Goal: Task Accomplishment & Management: Use online tool/utility

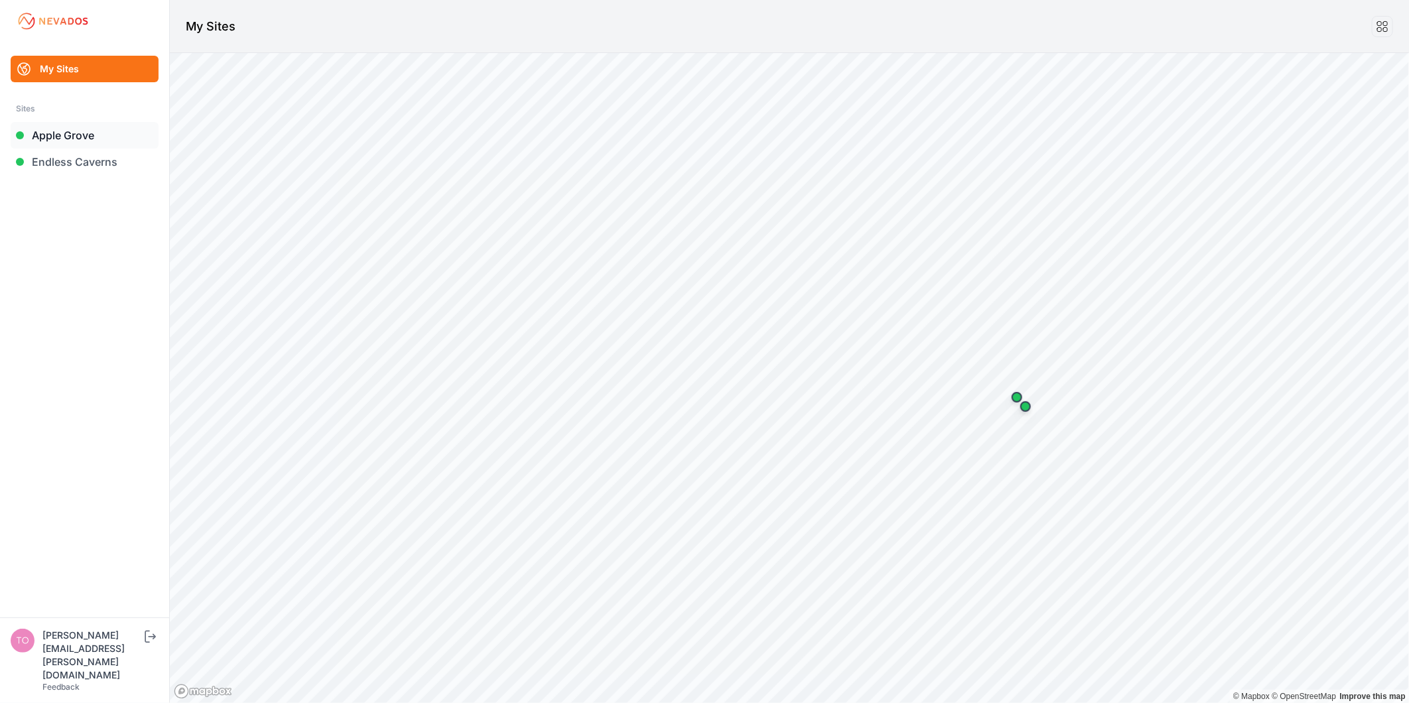
click at [83, 133] on link "Apple Grove" at bounding box center [85, 135] width 148 height 27
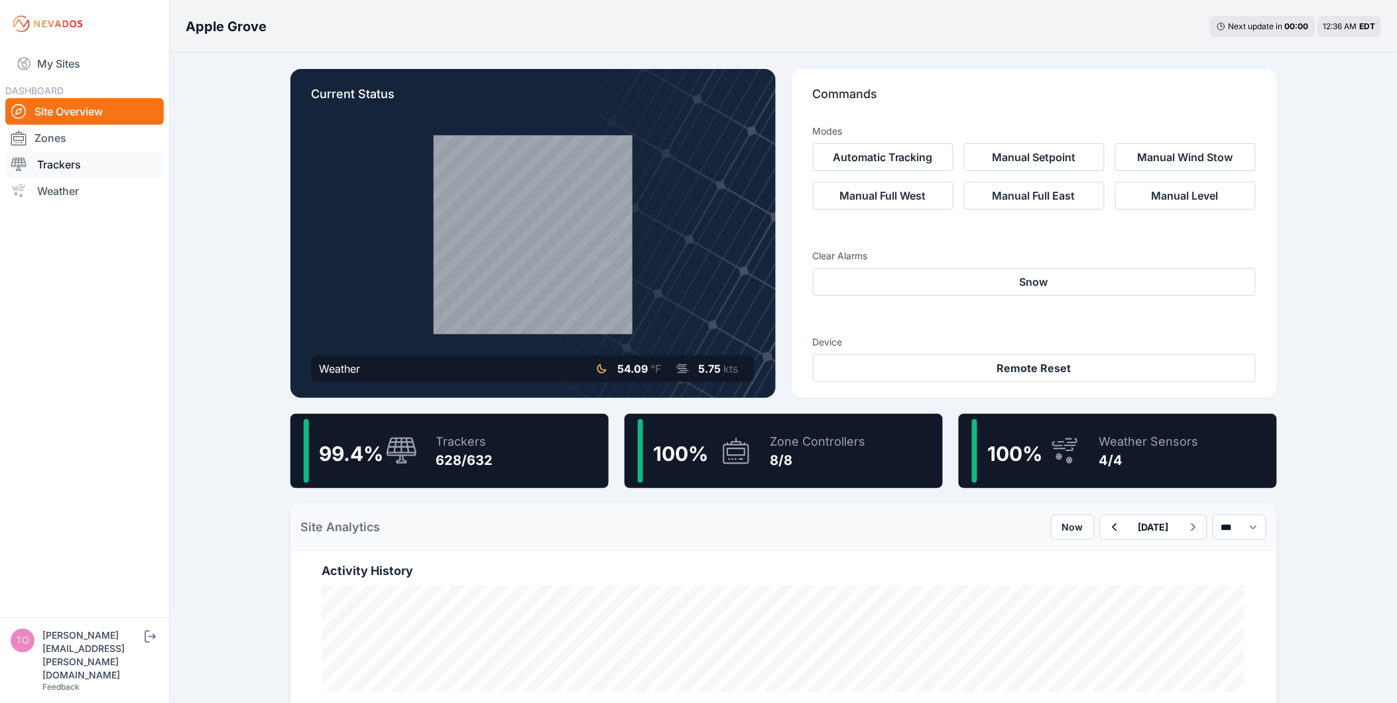
click at [70, 159] on link "Trackers" at bounding box center [84, 164] width 159 height 27
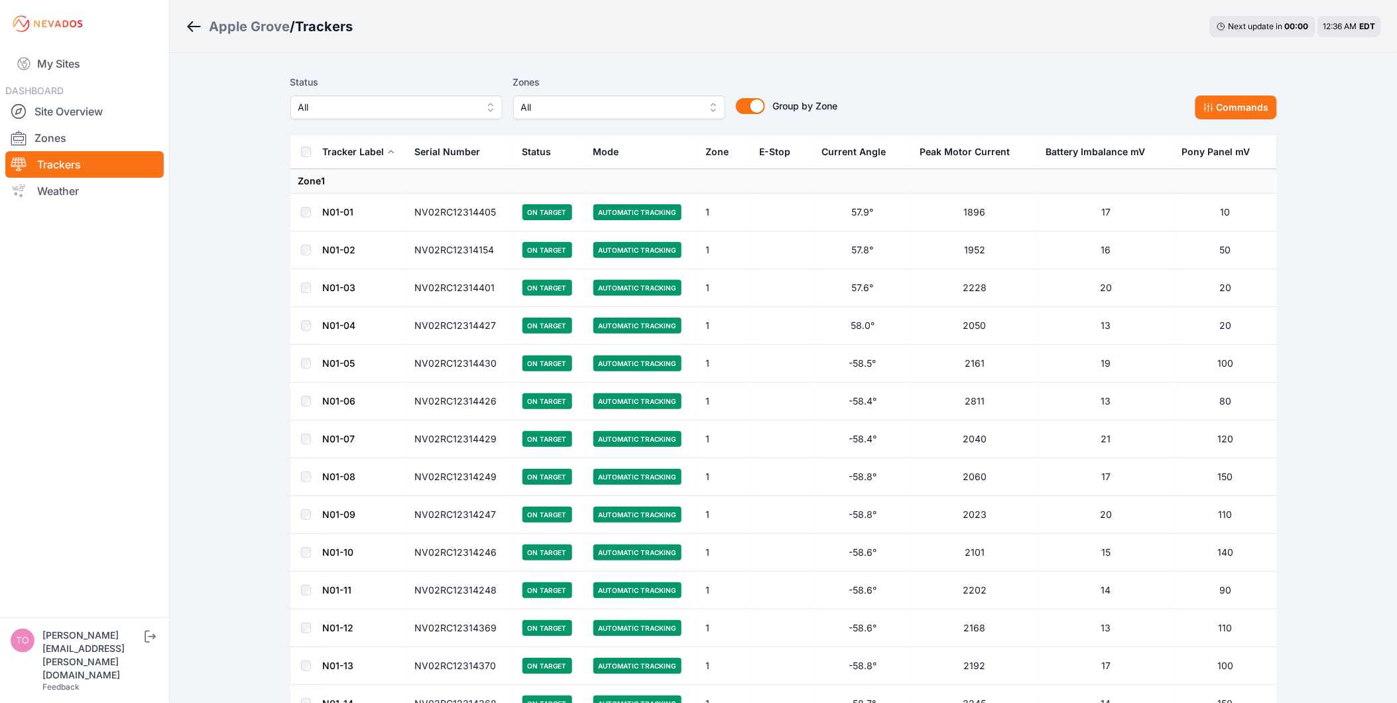
click at [436, 108] on span "All" at bounding box center [387, 107] width 178 height 16
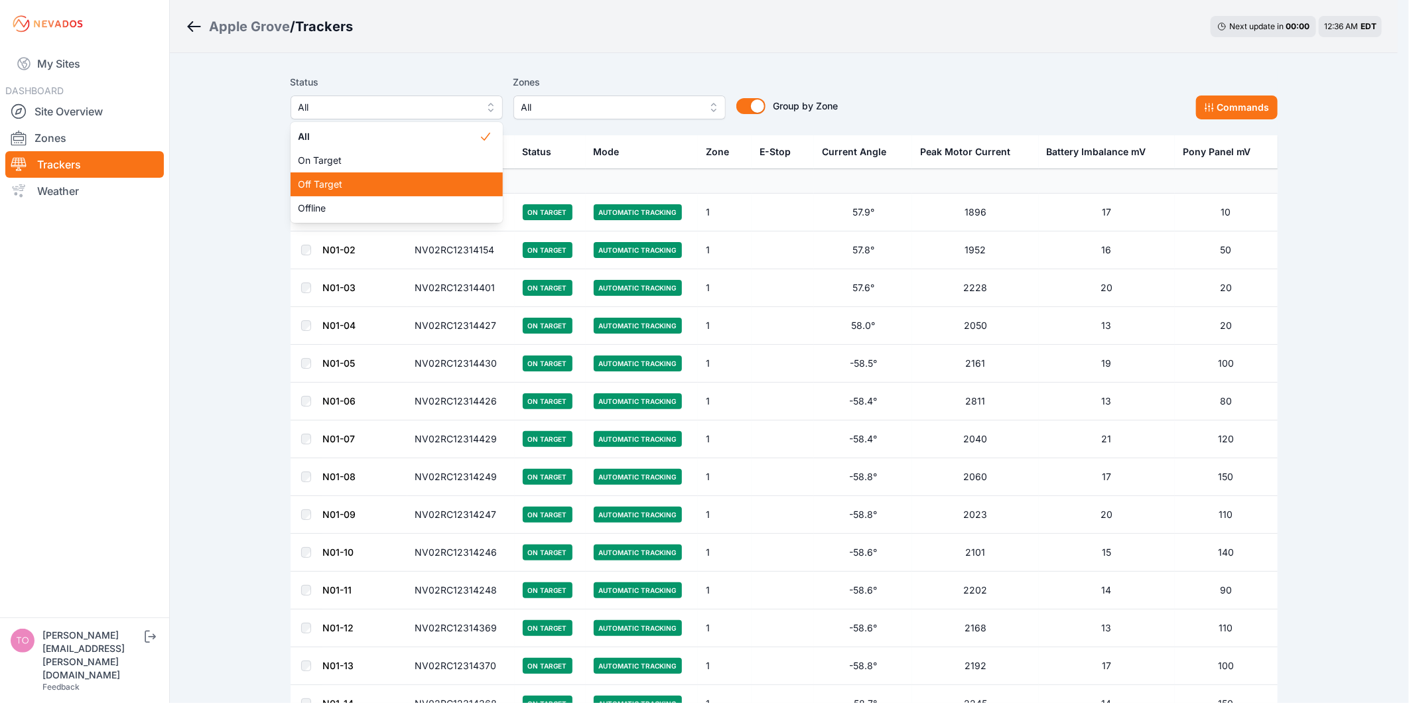
click at [417, 179] on span "Off Target" at bounding box center [388, 184] width 180 height 13
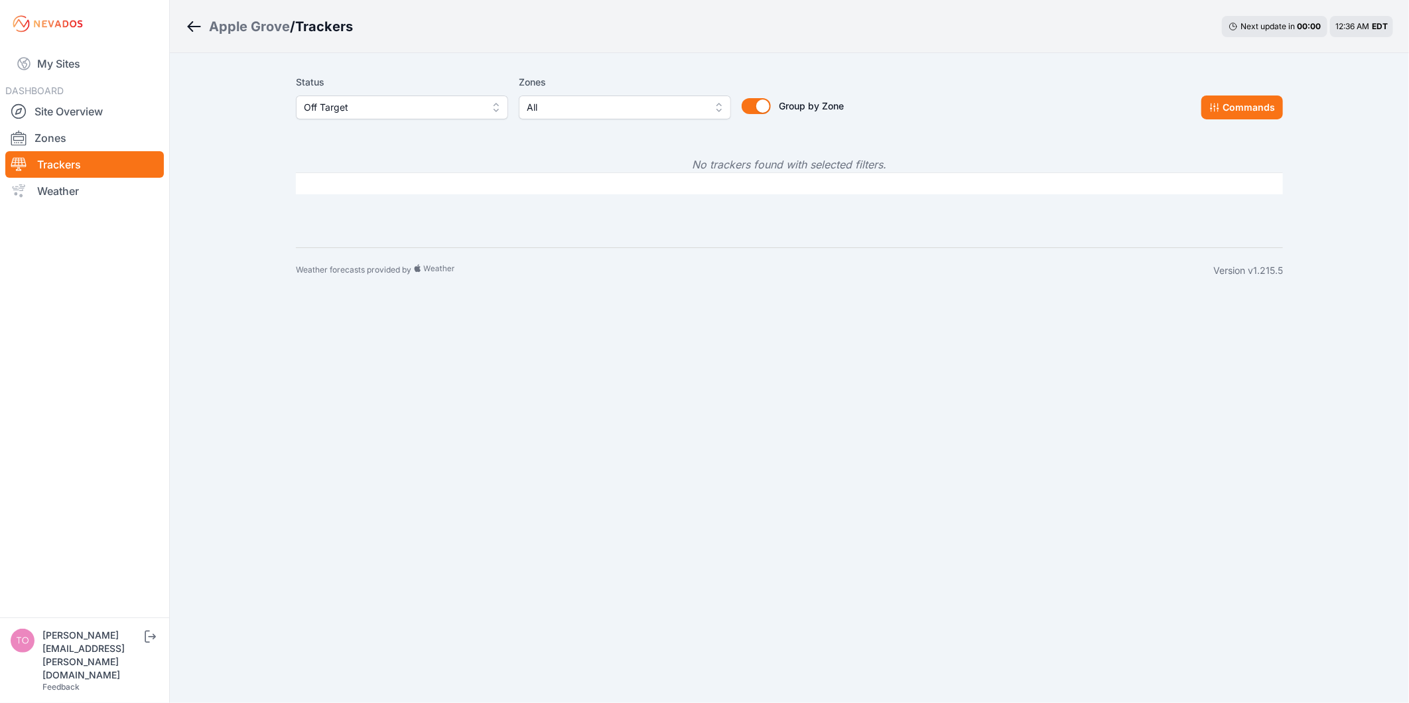
click at [448, 102] on span "Off Target" at bounding box center [393, 107] width 178 height 16
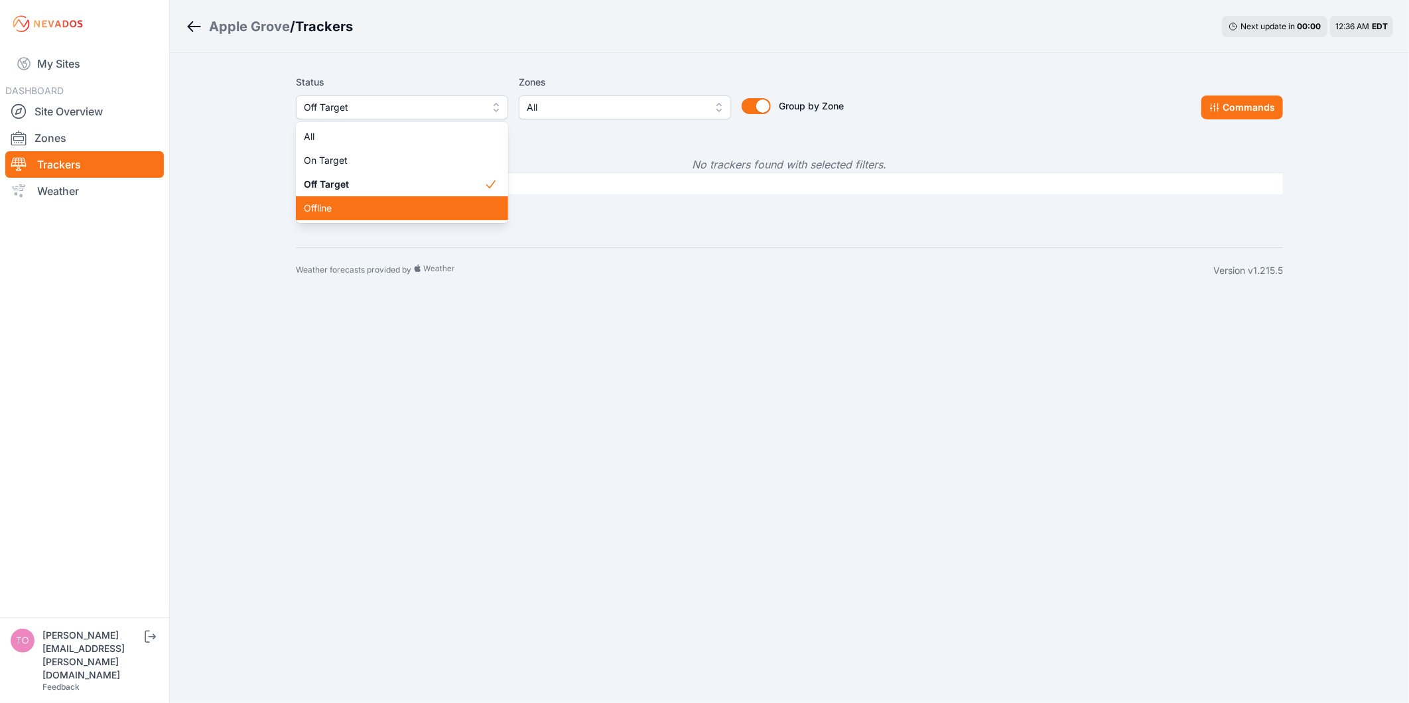
click at [415, 206] on span "Offline" at bounding box center [394, 208] width 180 height 13
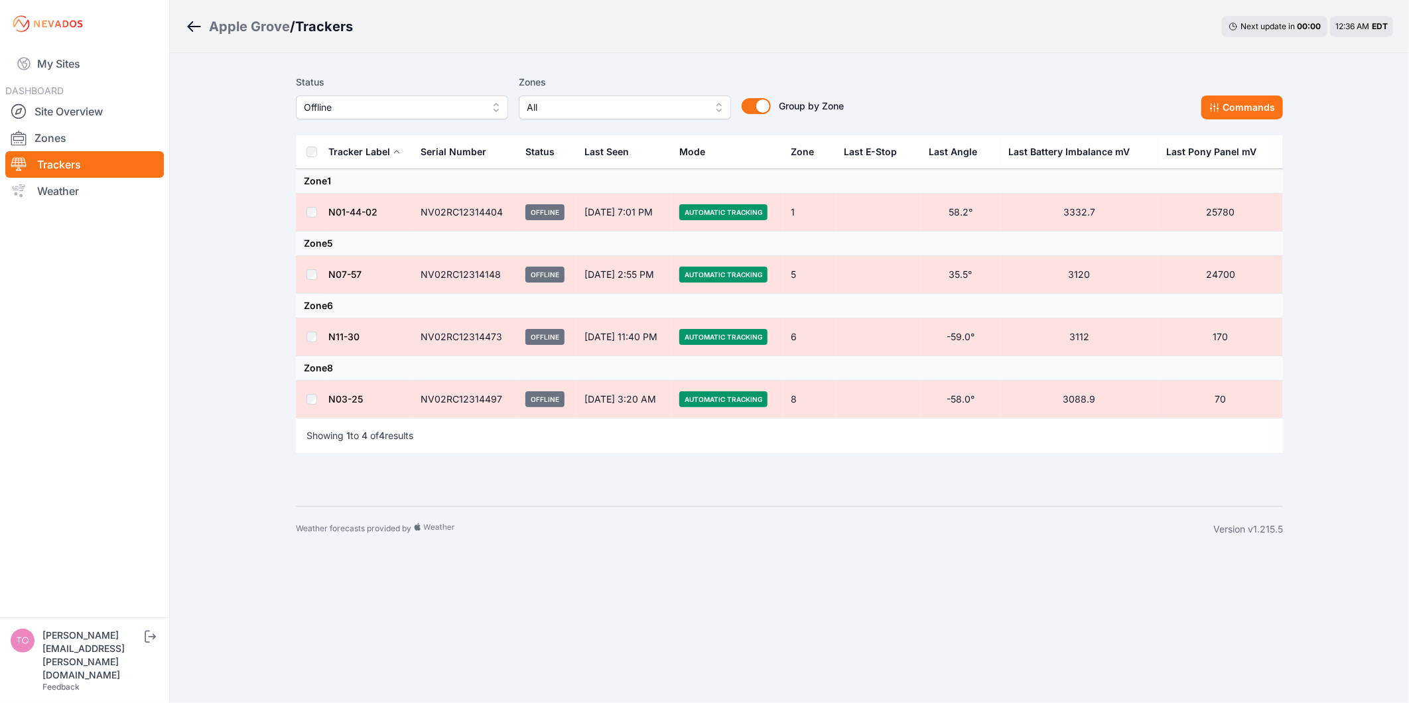
click at [318, 340] on td at bounding box center [312, 337] width 32 height 38
click at [1247, 107] on button "Commands" at bounding box center [1242, 108] width 82 height 24
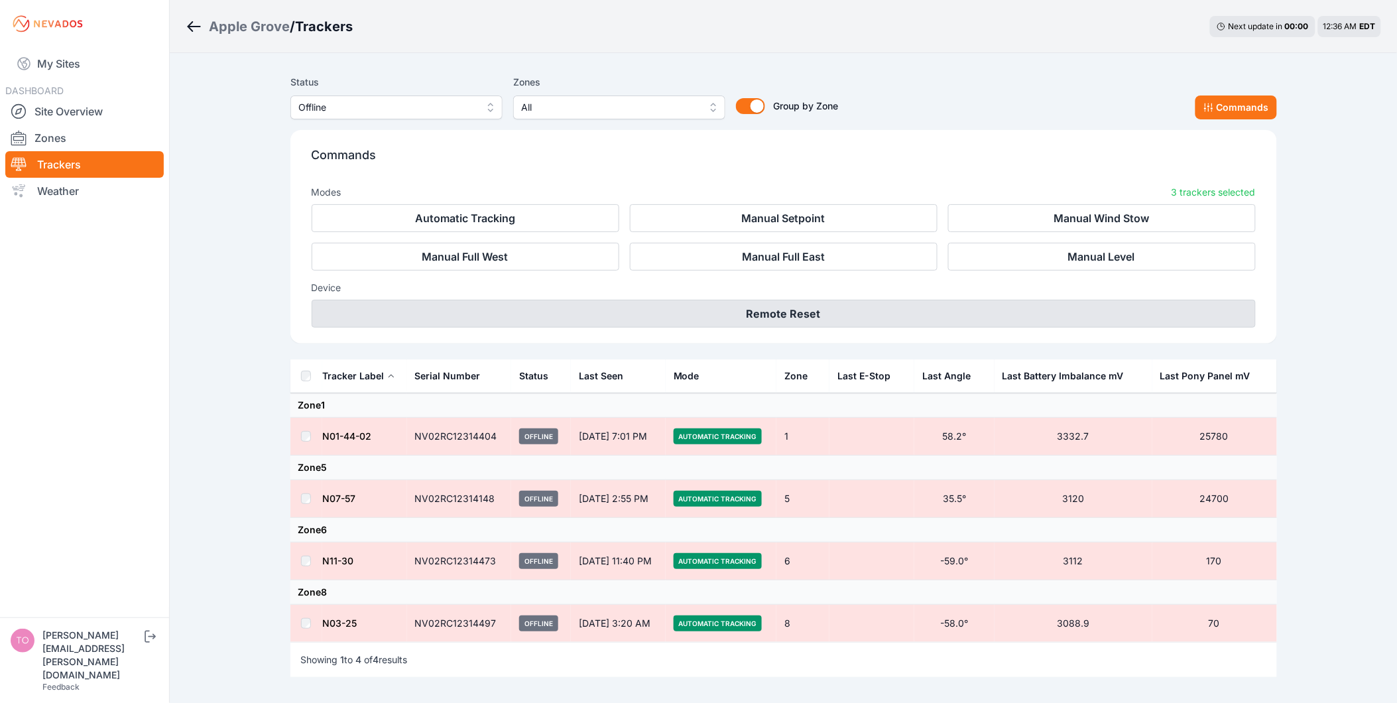
click at [883, 320] on button "Remote Reset" at bounding box center [784, 314] width 944 height 28
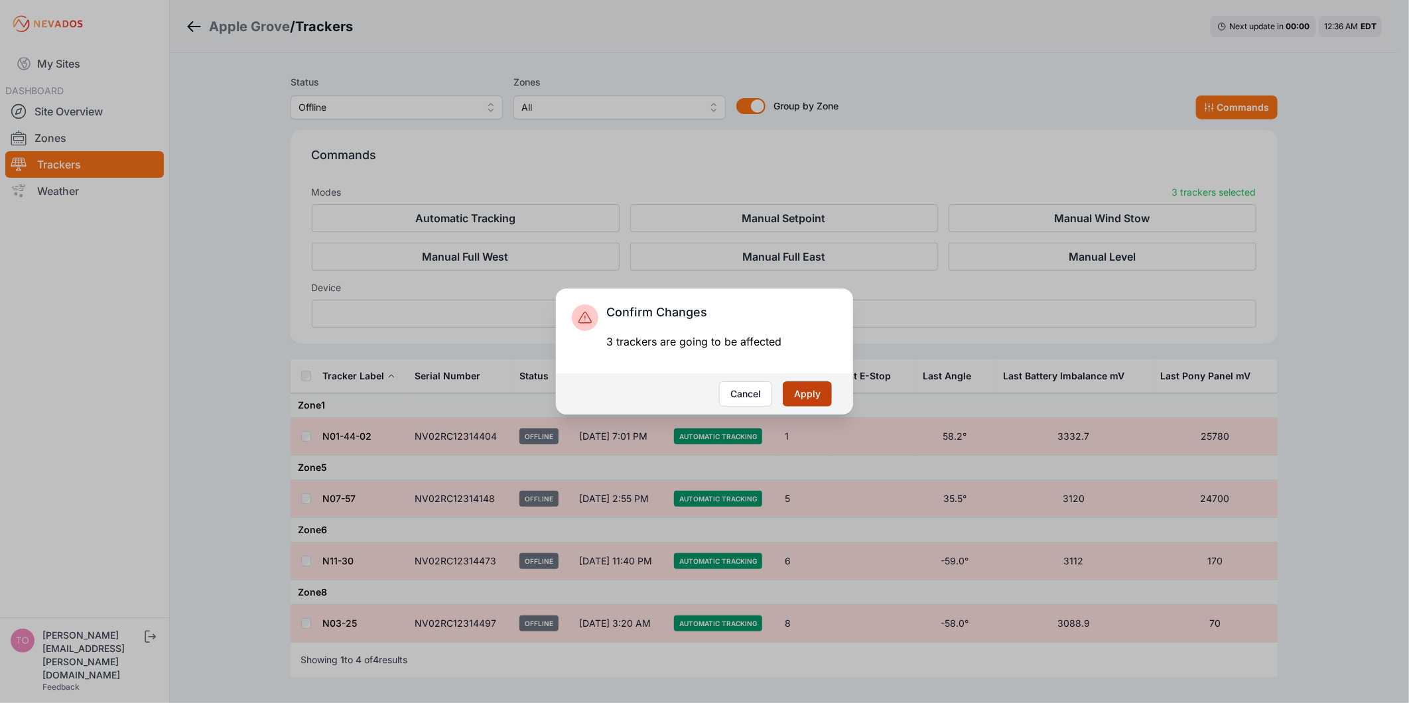
click at [810, 397] on button "Apply" at bounding box center [807, 393] width 49 height 25
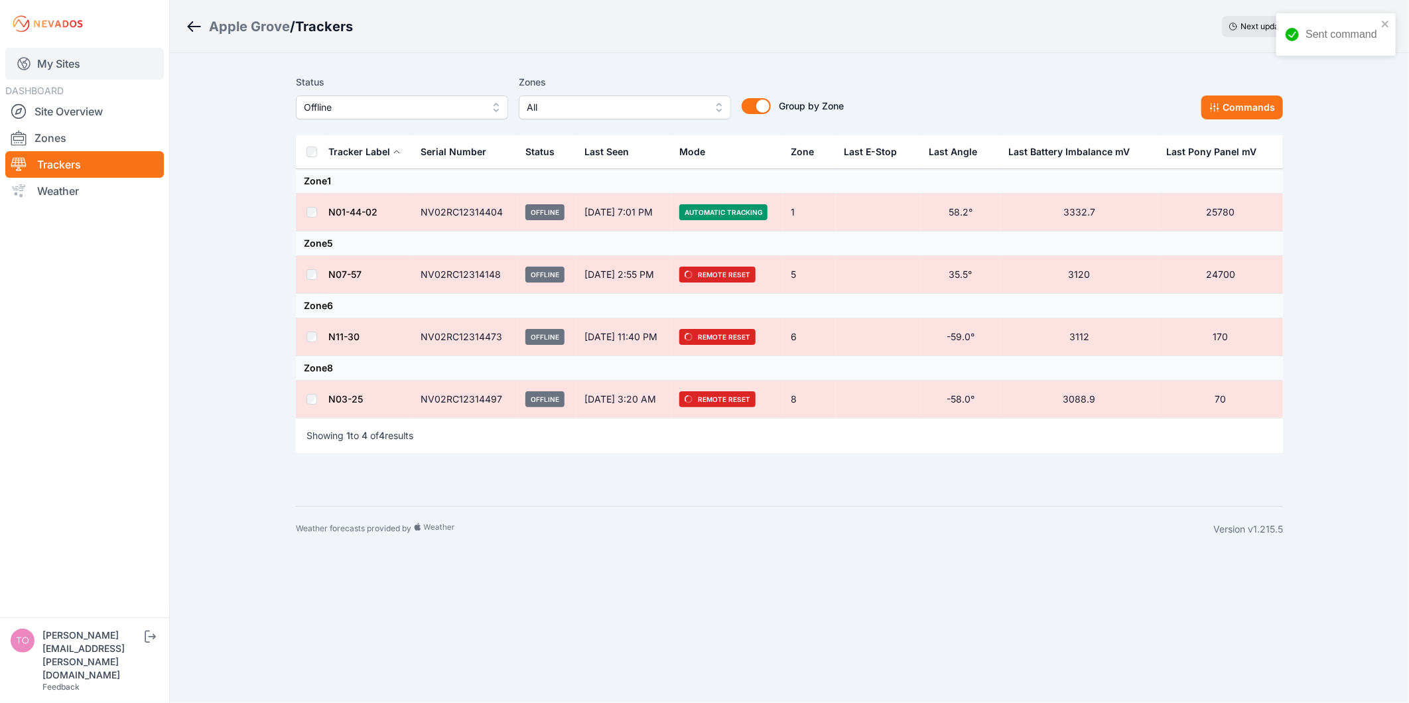
click at [47, 55] on link "My Sites" at bounding box center [84, 64] width 159 height 32
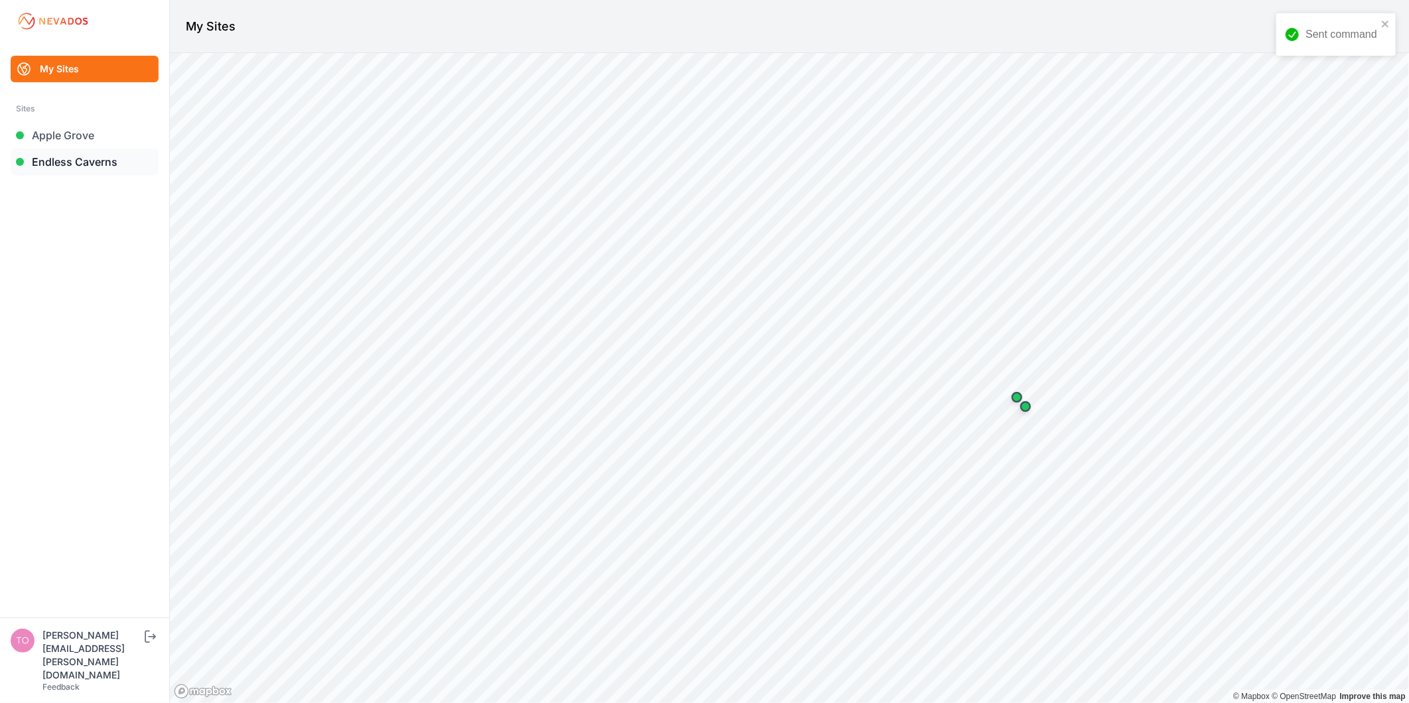
click at [70, 158] on link "Endless Caverns" at bounding box center [85, 162] width 148 height 27
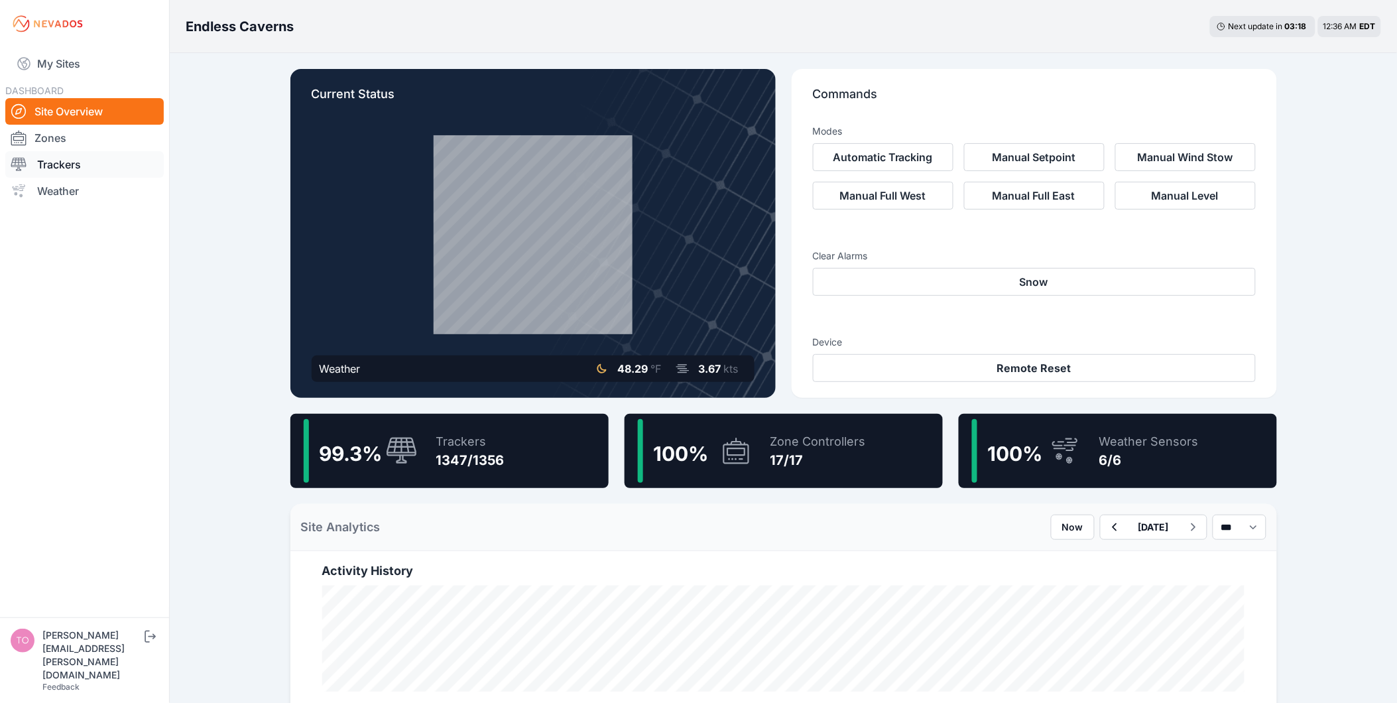
click at [81, 156] on link "Trackers" at bounding box center [84, 164] width 159 height 27
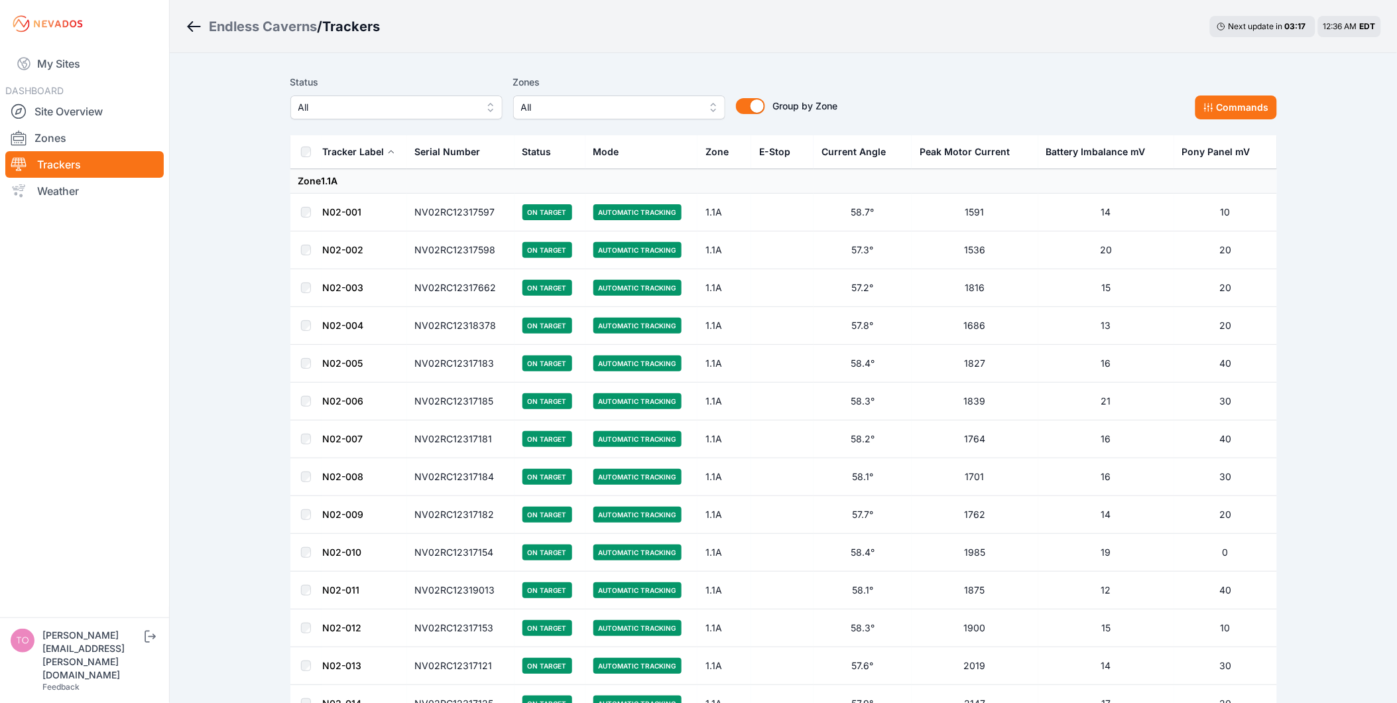
click at [399, 99] on span "All" at bounding box center [387, 107] width 178 height 16
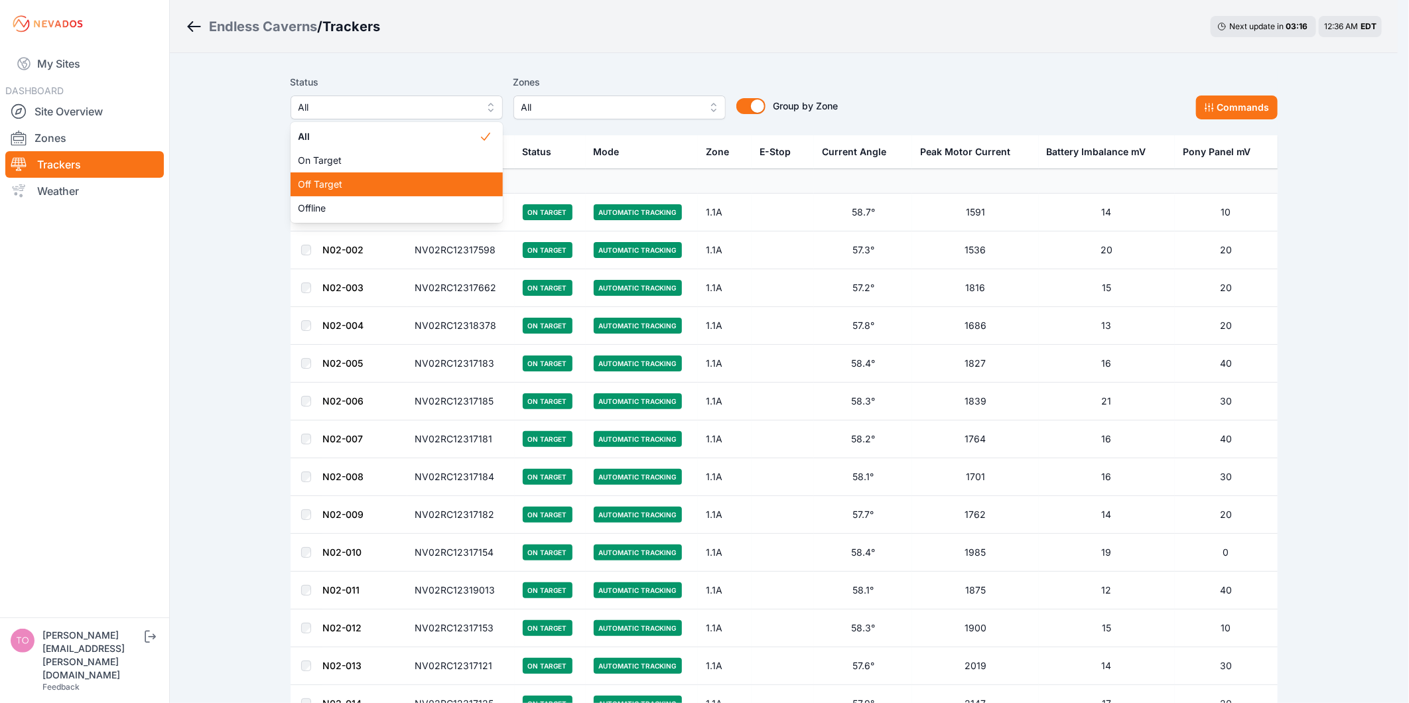
click at [400, 184] on span "Off Target" at bounding box center [388, 184] width 180 height 13
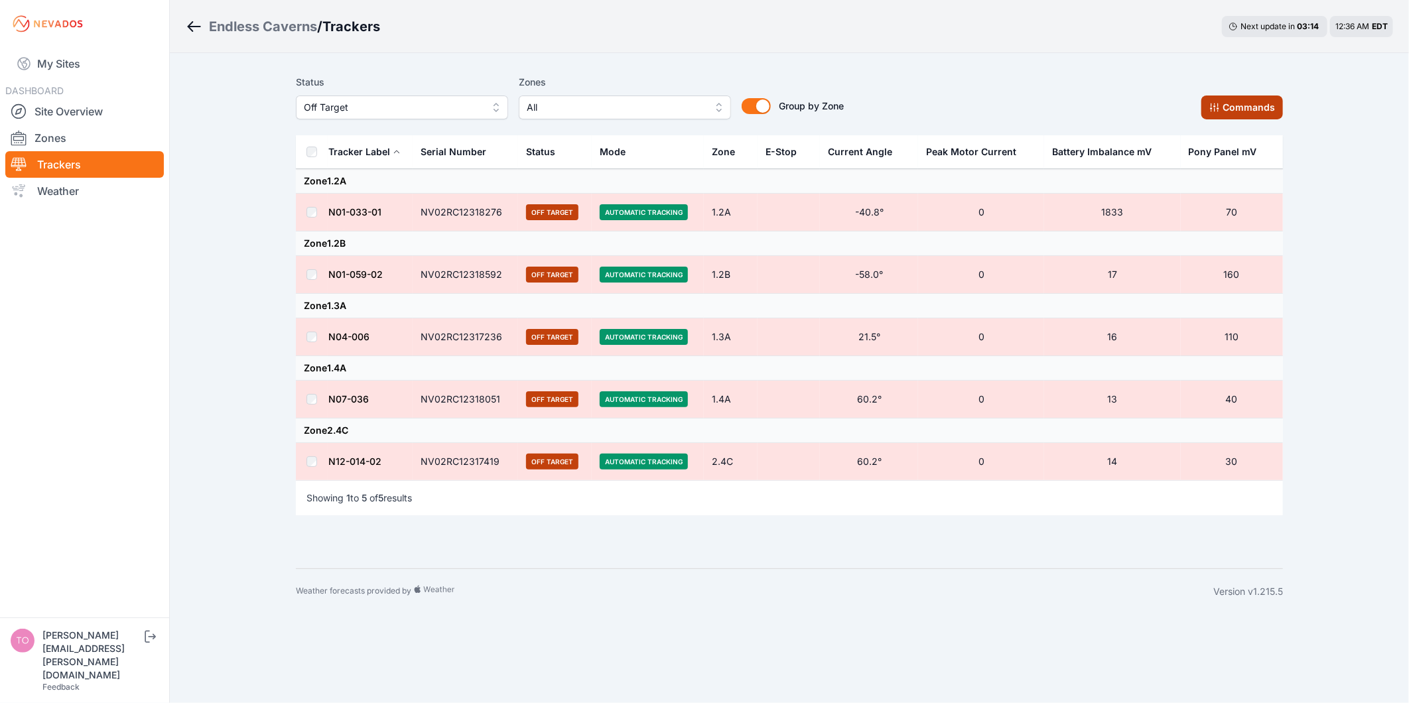
click at [1282, 103] on button "Commands" at bounding box center [1242, 108] width 82 height 24
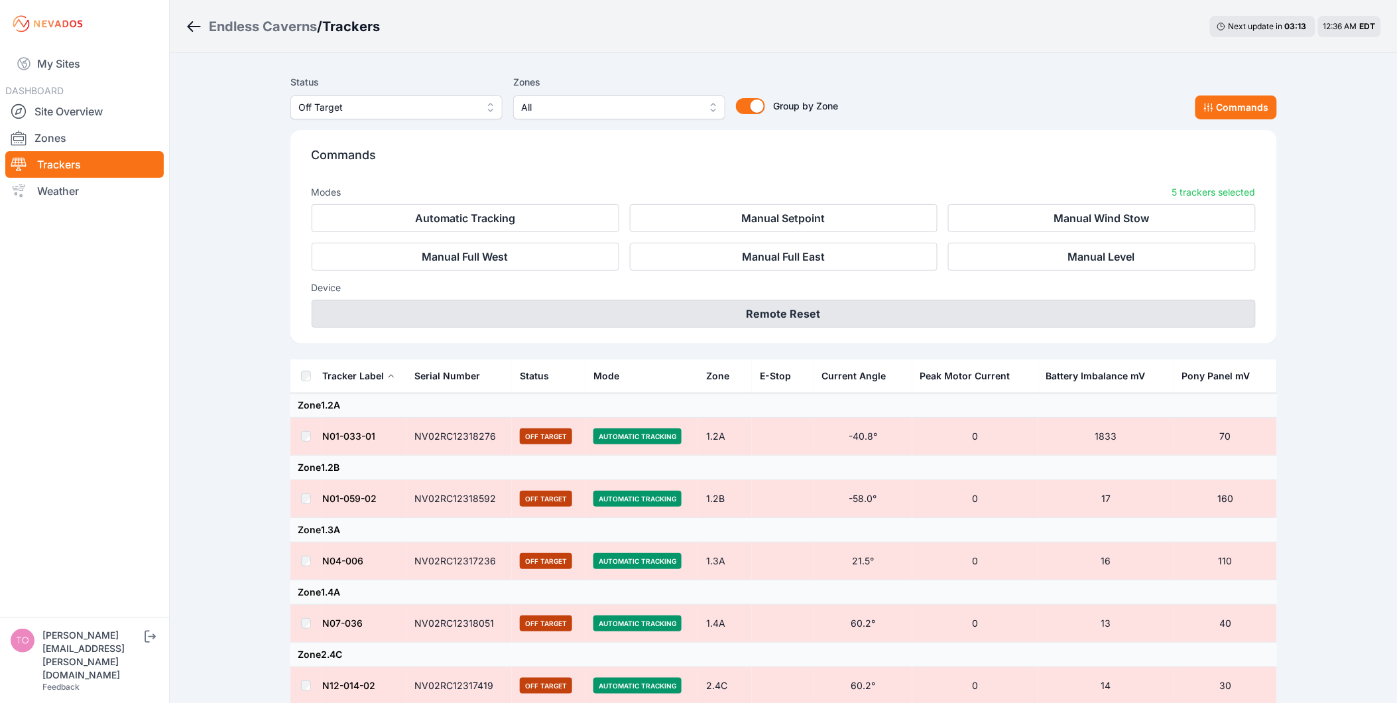
click at [772, 324] on button "Remote Reset" at bounding box center [784, 314] width 944 height 28
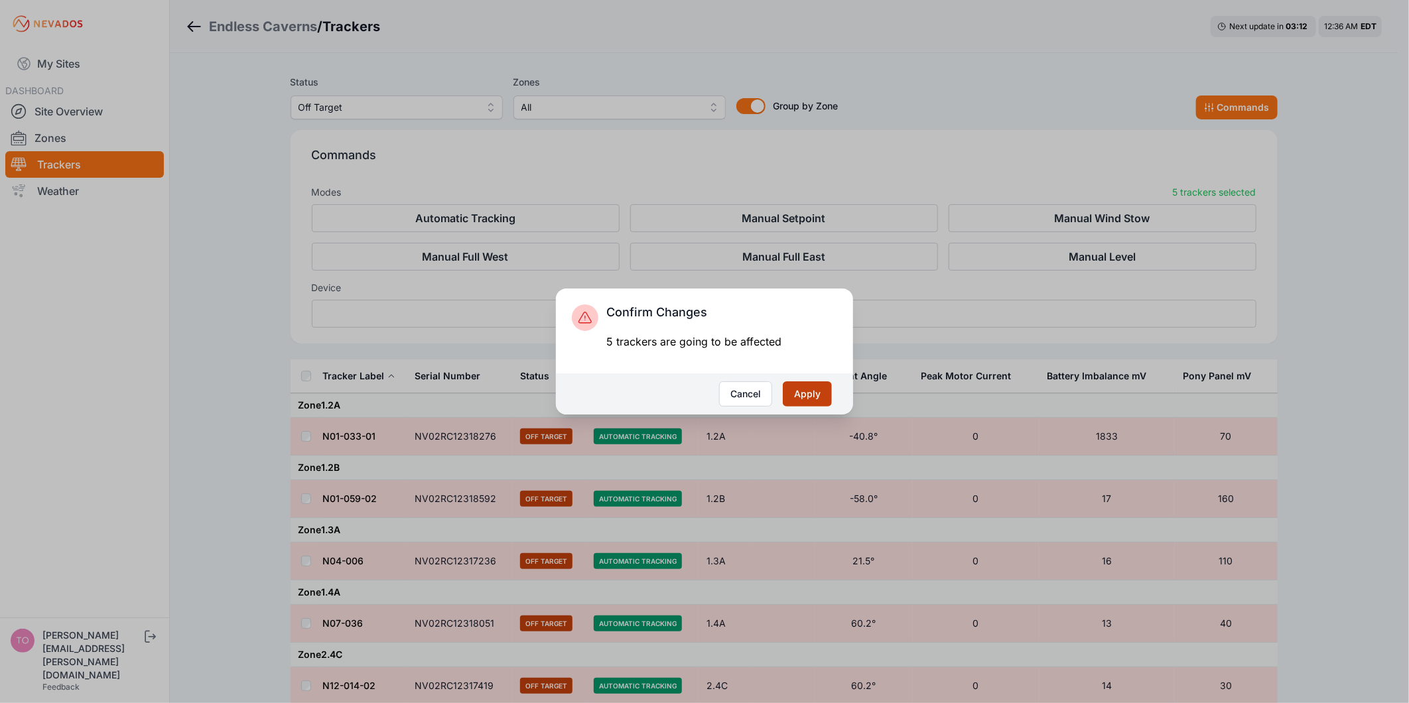
click at [793, 385] on button "Apply" at bounding box center [807, 393] width 49 height 25
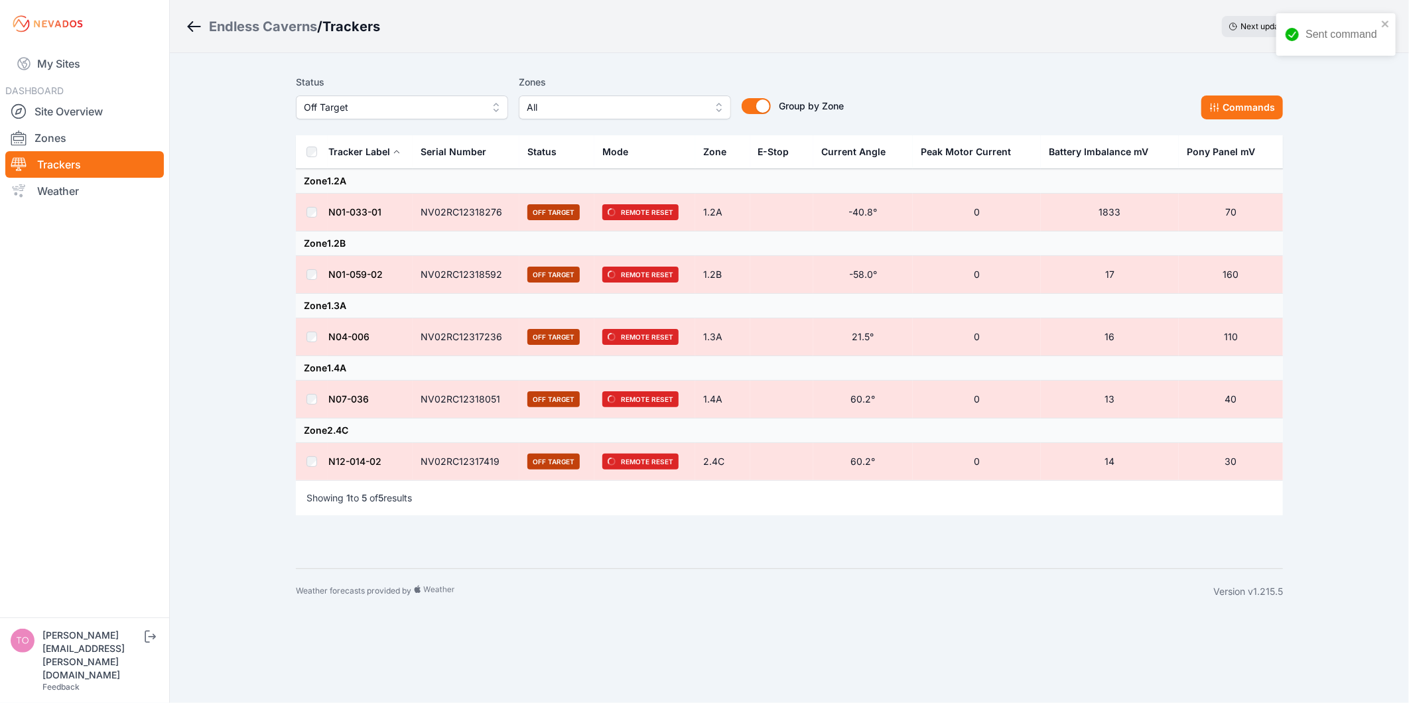
click at [446, 100] on span "Off Target" at bounding box center [393, 107] width 178 height 16
click at [403, 202] on span "Offline" at bounding box center [394, 208] width 180 height 13
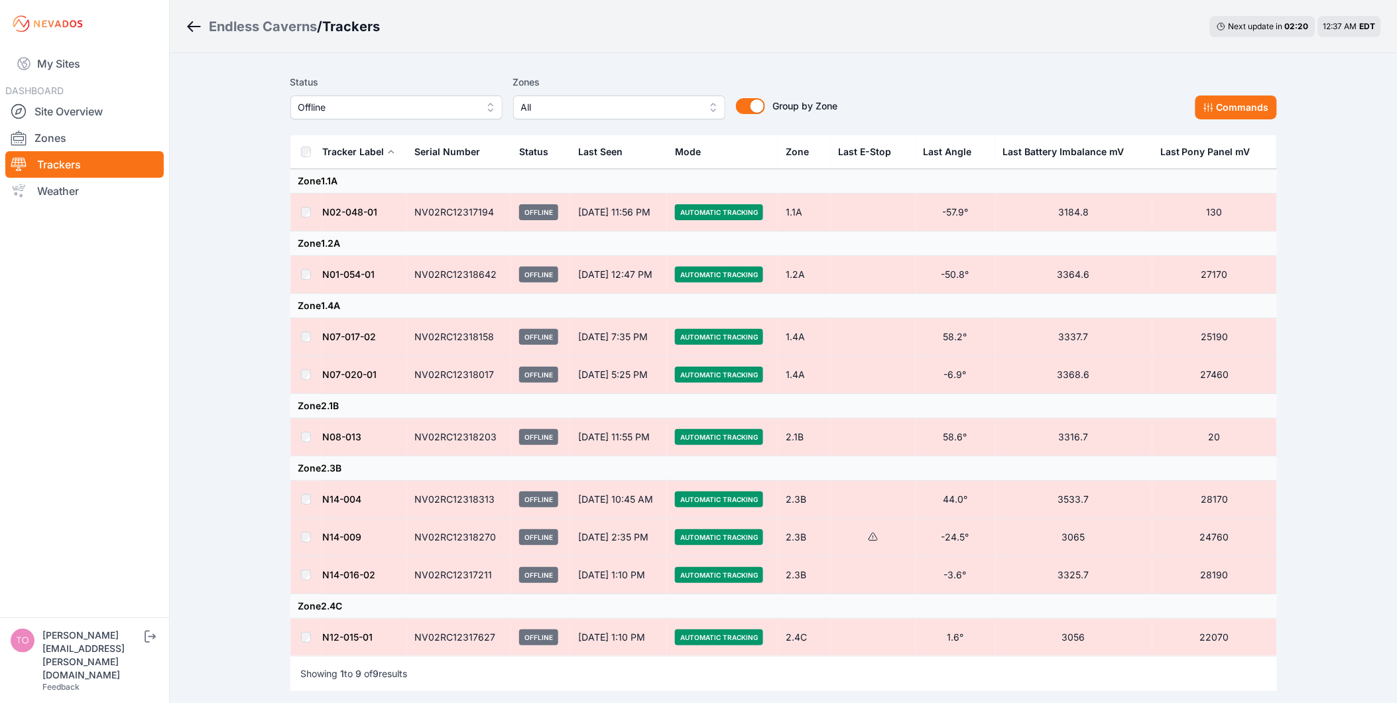
click at [306, 206] on td at bounding box center [306, 213] width 32 height 38
click at [1244, 103] on button "Commands" at bounding box center [1237, 108] width 82 height 24
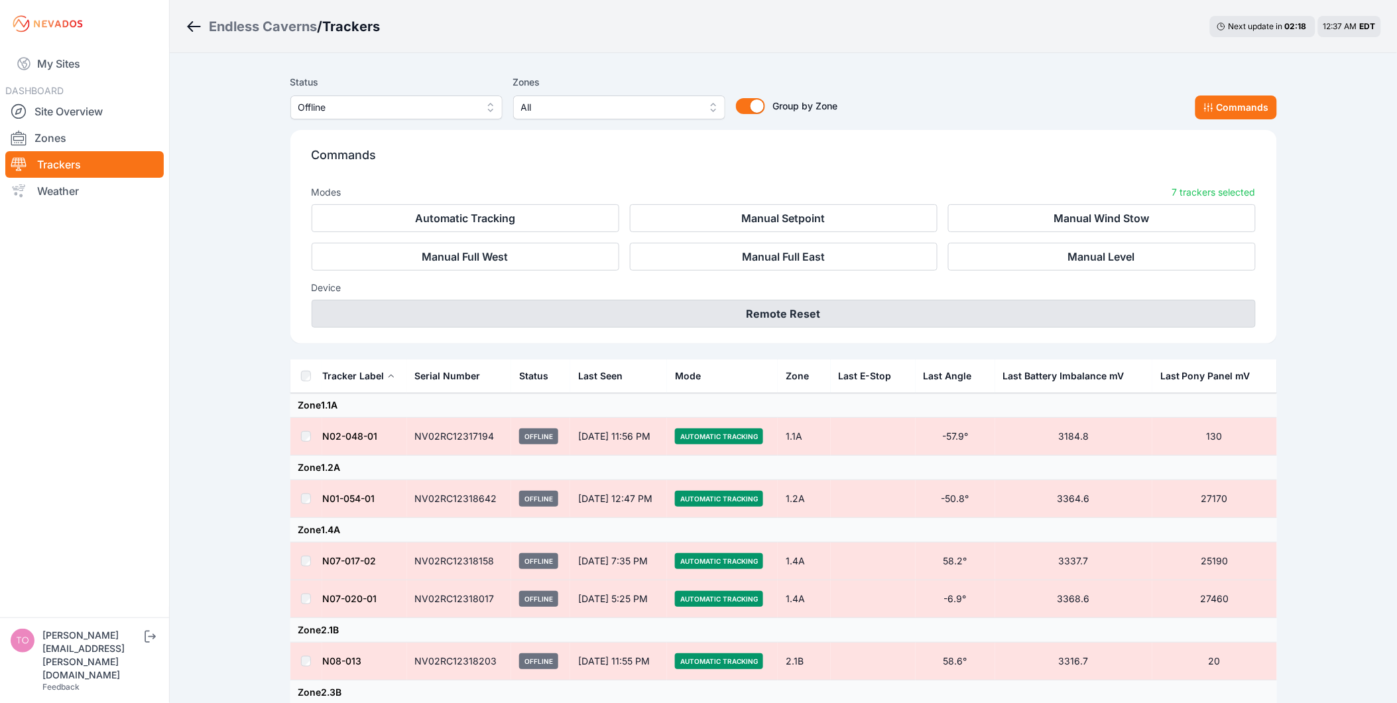
click at [790, 313] on button "Remote Reset" at bounding box center [784, 314] width 944 height 28
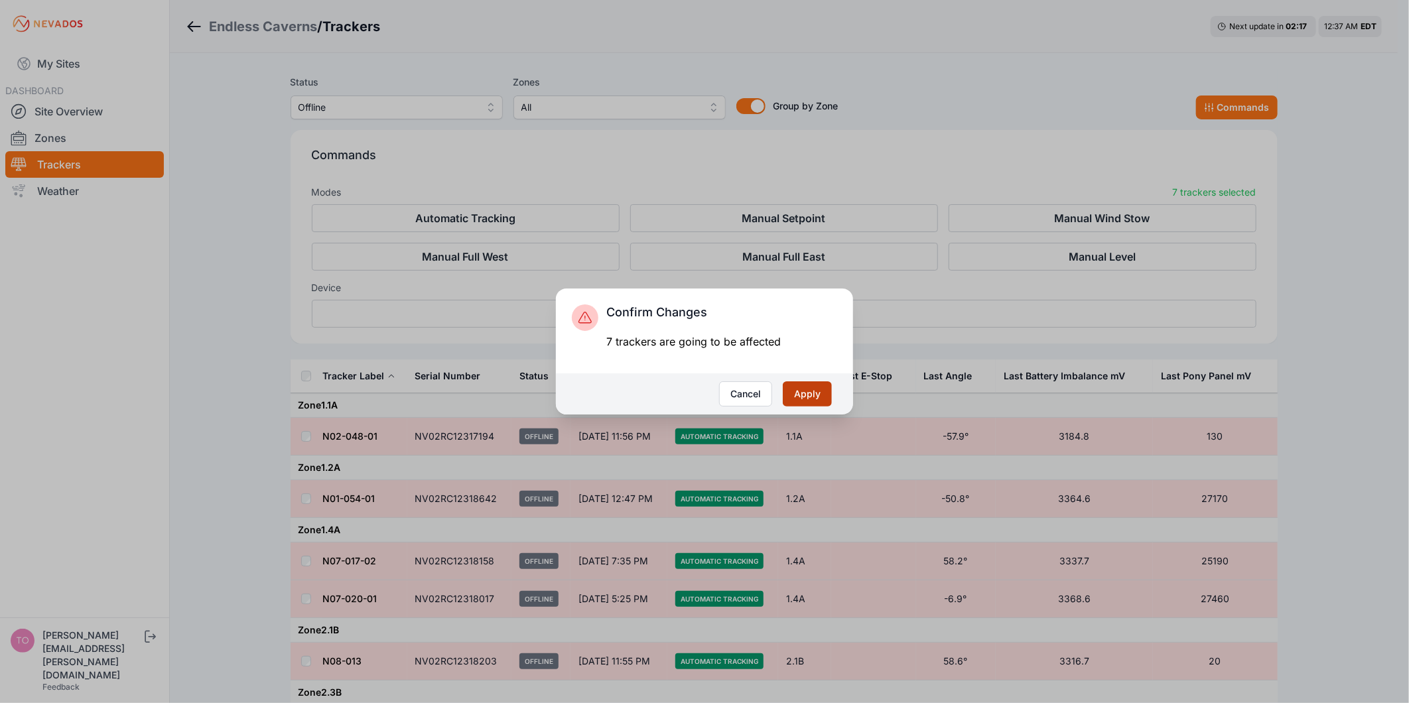
click at [797, 389] on button "Apply" at bounding box center [807, 393] width 49 height 25
